Goal: Find specific page/section

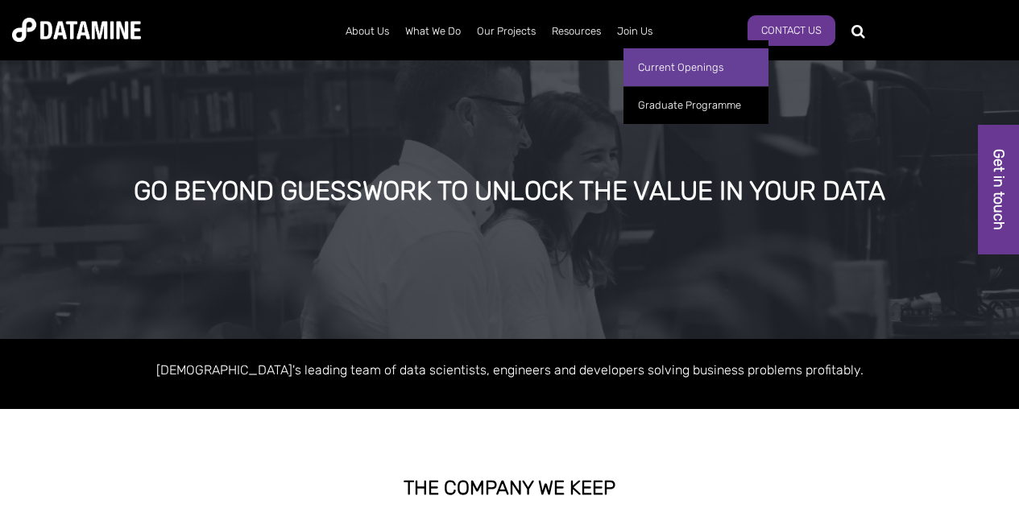
click at [649, 58] on link "Current Openings" at bounding box center [695, 67] width 145 height 38
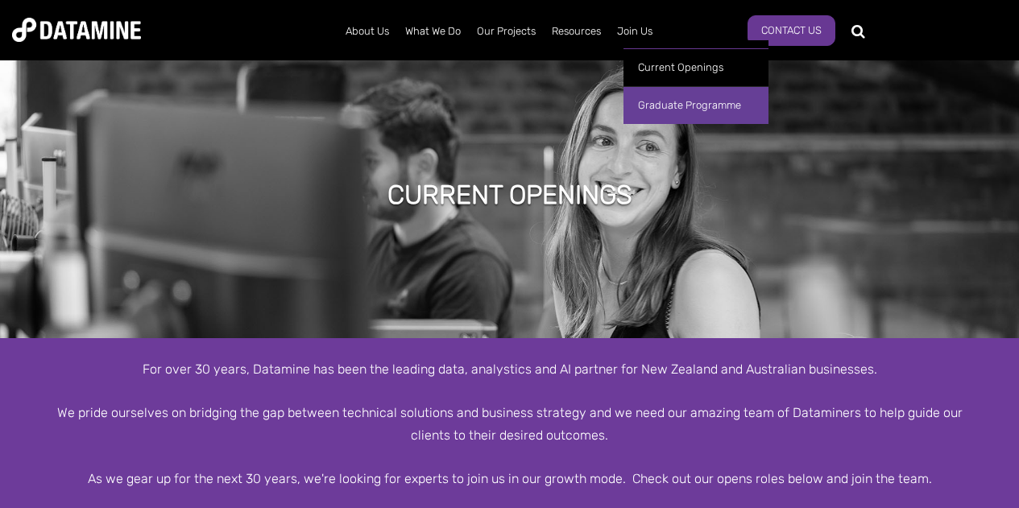
click at [667, 111] on link "Graduate Programme" at bounding box center [695, 105] width 145 height 38
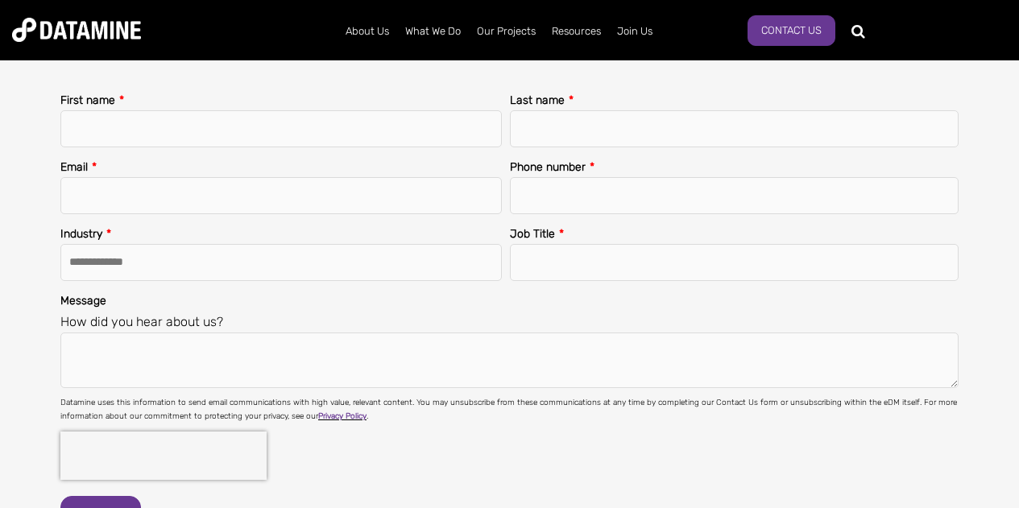
scroll to position [2205, 0]
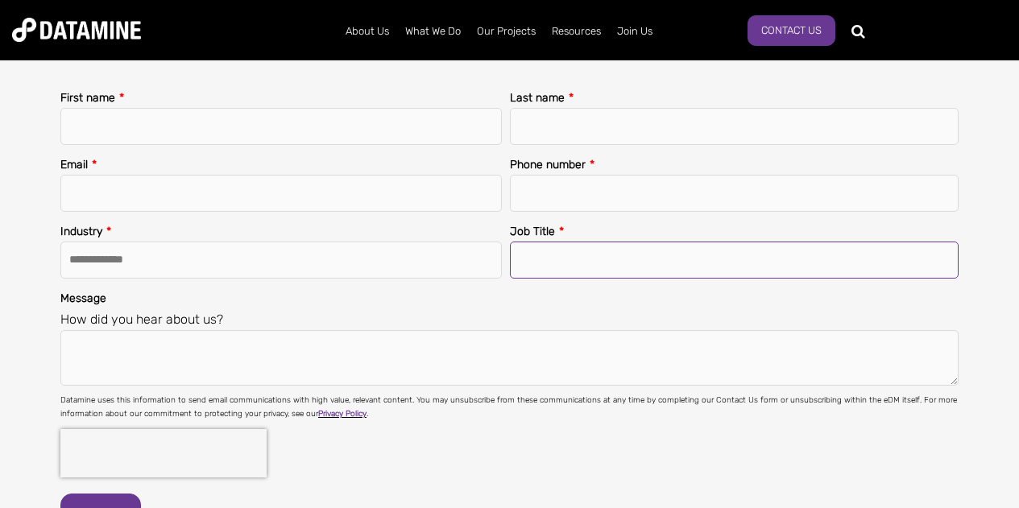
click at [597, 262] on input "Job Title *" at bounding box center [734, 260] width 449 height 37
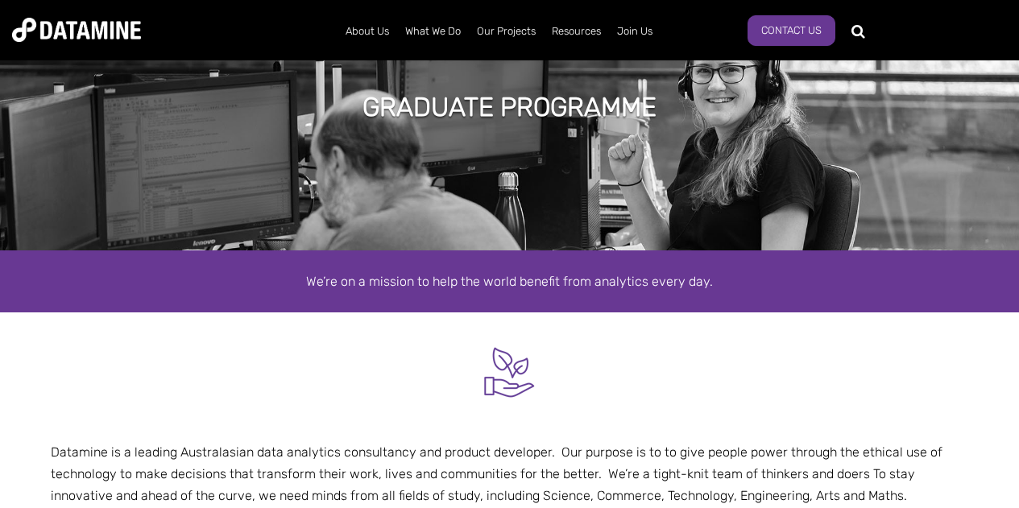
scroll to position [0, 0]
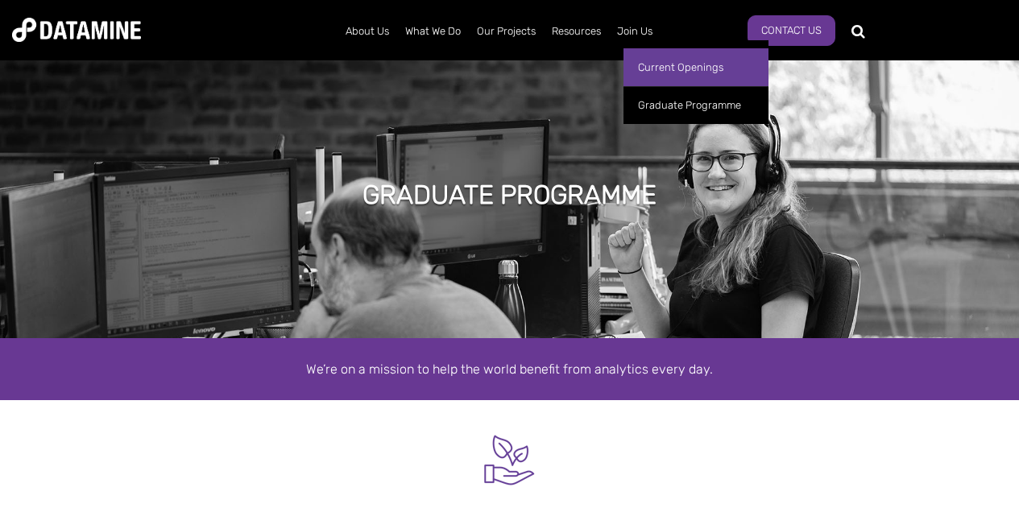
click at [663, 52] on link "Current Openings" at bounding box center [695, 67] width 145 height 38
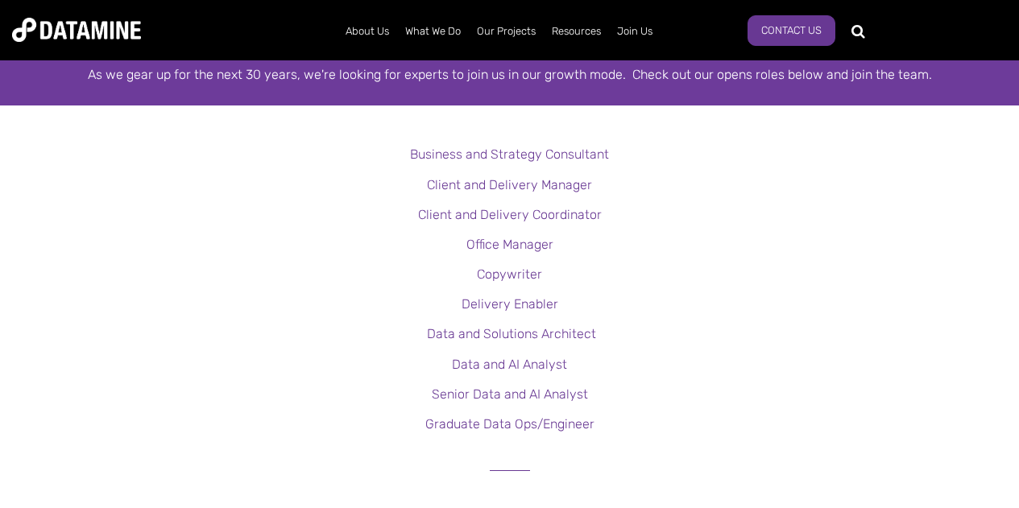
scroll to position [405, 0]
